Goal: Information Seeking & Learning: Learn about a topic

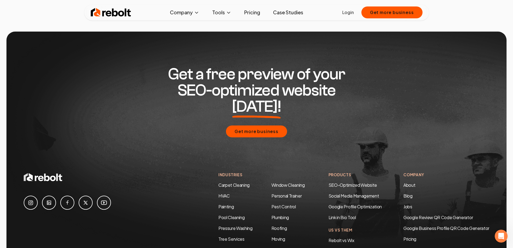
scroll to position [1045, 0]
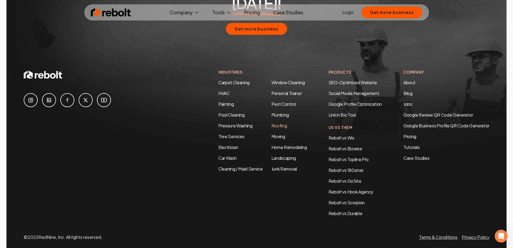
click at [280, 123] on link "Roofing" at bounding box center [280, 126] width 16 height 6
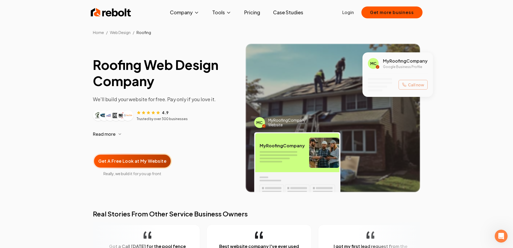
click at [106, 115] on img "Customer logos" at bounding box center [110, 115] width 9 height 9
click at [101, 118] on img "Customer logos" at bounding box center [104, 115] width 9 height 9
click at [135, 119] on article "4.9 Trusted by over 300 businesses" at bounding box center [165, 115] width 144 height 12
click at [151, 119] on p "Trusted by over 300 businesses" at bounding box center [162, 119] width 51 height 4
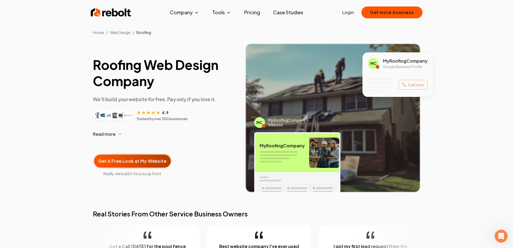
click at [168, 121] on div "Roofing Web Design Company We'll build your website for free. Pay only if you l…" at bounding box center [165, 124] width 144 height 135
click at [384, 9] on button "Get more business" at bounding box center [392, 12] width 61 height 12
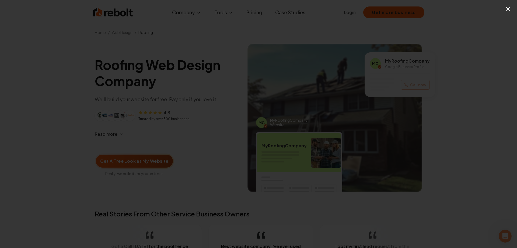
click at [508, 9] on button "×" at bounding box center [508, 9] width 7 height 12
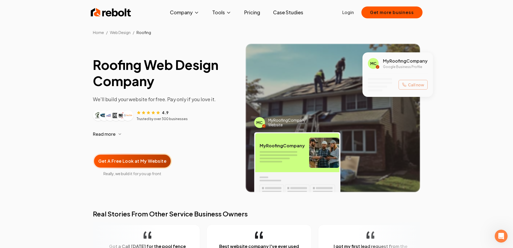
click at [301, 12] on link "Case Studies" at bounding box center [288, 12] width 39 height 11
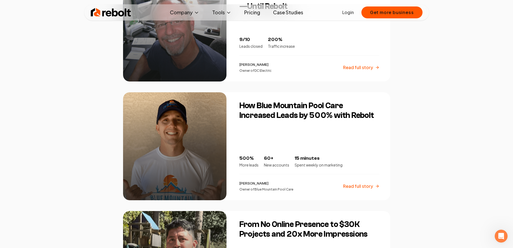
scroll to position [692, 0]
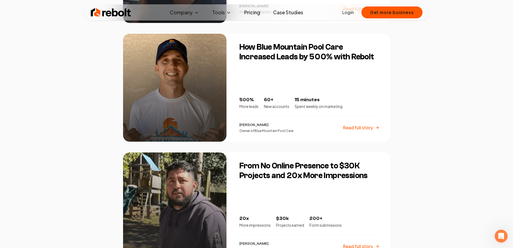
click at [301, 43] on h3 "How Blue Mountain Pool Care Increased Leads by 500% with Rebolt" at bounding box center [310, 51] width 140 height 19
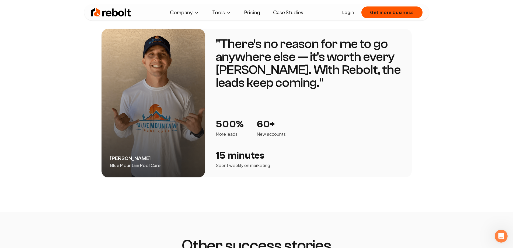
scroll to position [817, 0]
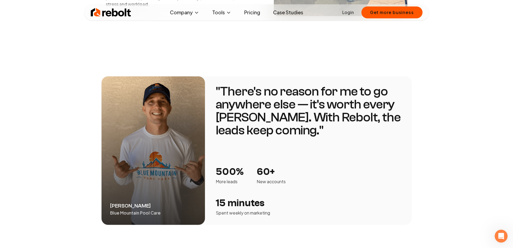
click at [246, 88] on p "" There's no reason for me to go anywhere else — it's worth every [PERSON_NAME]…" at bounding box center [308, 111] width 185 height 52
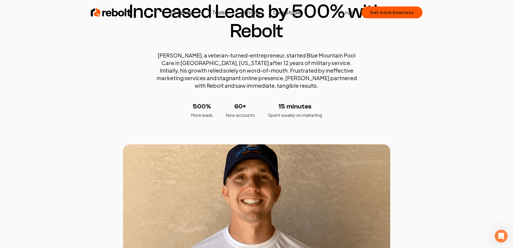
scroll to position [0, 0]
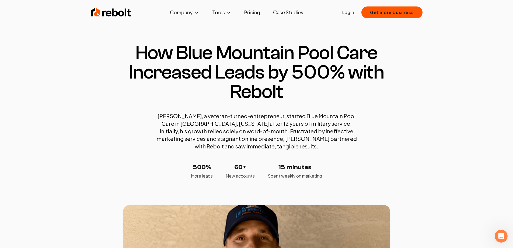
click at [301, 48] on h1 "How Blue Mountain Pool Care Increased Leads by 500% with Rebolt" at bounding box center [256, 72] width 267 height 58
click at [346, 47] on h1 "How Blue Mountain Pool Care Increased Leads by 500% with Rebolt" at bounding box center [256, 72] width 267 height 58
click at [292, 59] on h1 "How Blue Mountain Pool Care Increased Leads by 500% with Rebolt" at bounding box center [256, 72] width 267 height 58
drag, startPoint x: 228, startPoint y: 157, endPoint x: 274, endPoint y: 174, distance: 49.2
click at [274, 174] on div "How Blue Mountain Pool Care Increased Leads by 500% with Rebolt [PERSON_NAME], …" at bounding box center [257, 204] width 276 height 323
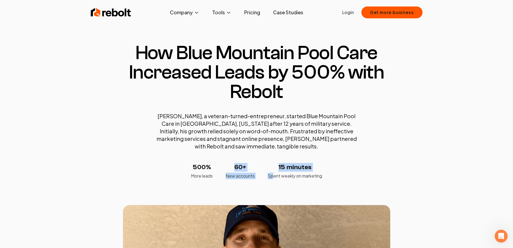
click at [337, 161] on div "[PERSON_NAME], a veteran-turned-entrepreneur, started Blue Mountain Pool Care i…" at bounding box center [256, 145] width 205 height 67
